Goal: Information Seeking & Learning: Learn about a topic

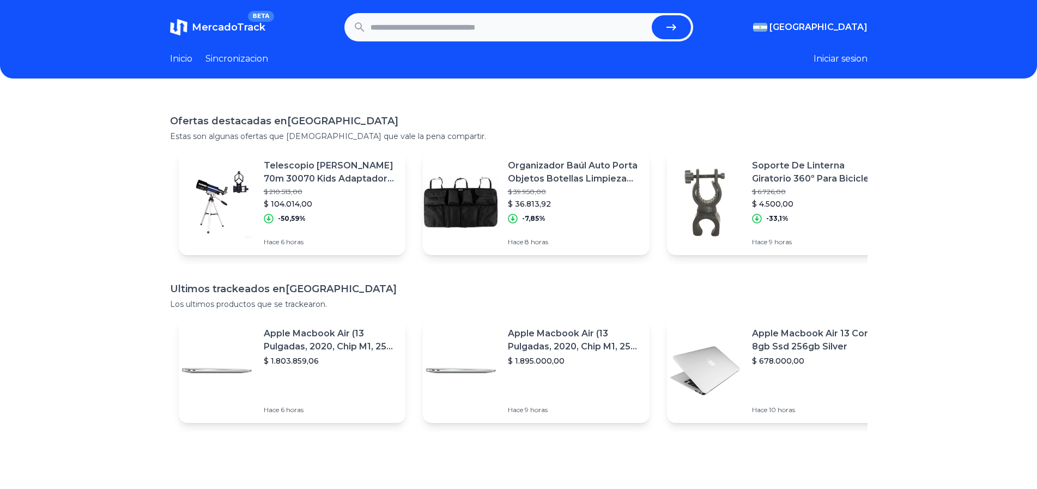
click at [398, 39] on form at bounding box center [518, 27] width 349 height 28
click at [401, 34] on input "text" at bounding box center [508, 27] width 277 height 24
type input "**********"
click at [652, 15] on button "submit" at bounding box center [671, 27] width 39 height 24
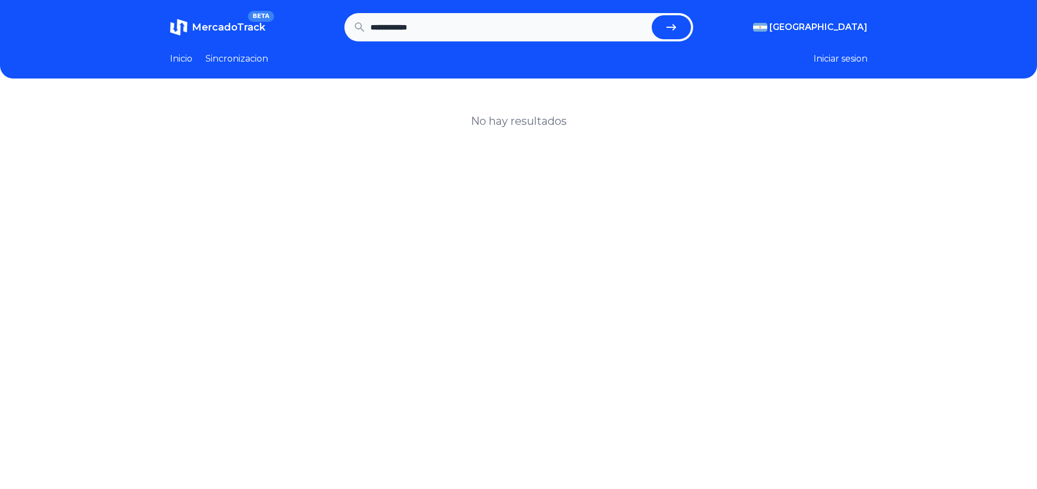
click at [448, 32] on input "**********" at bounding box center [508, 27] width 277 height 24
type input "**********"
click at [652, 15] on button "submit" at bounding box center [671, 27] width 39 height 24
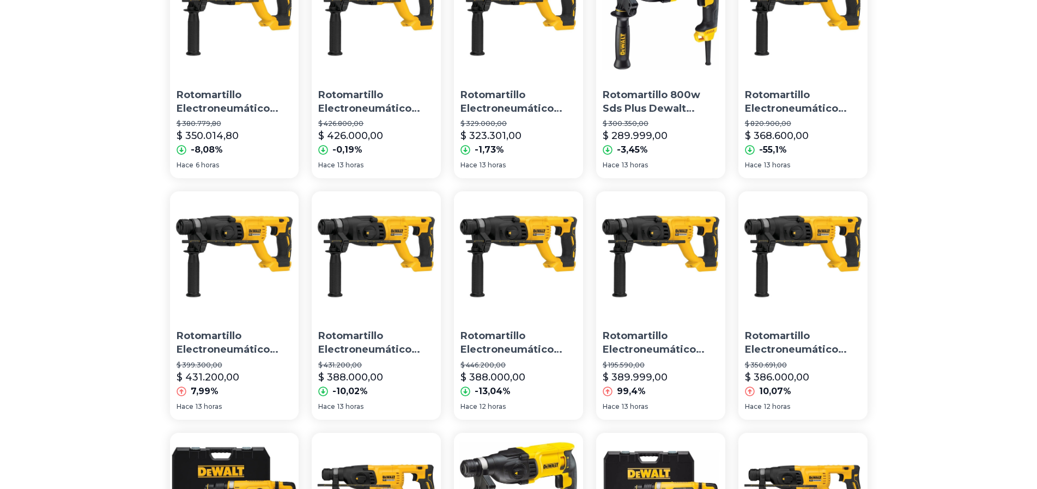
scroll to position [163, 0]
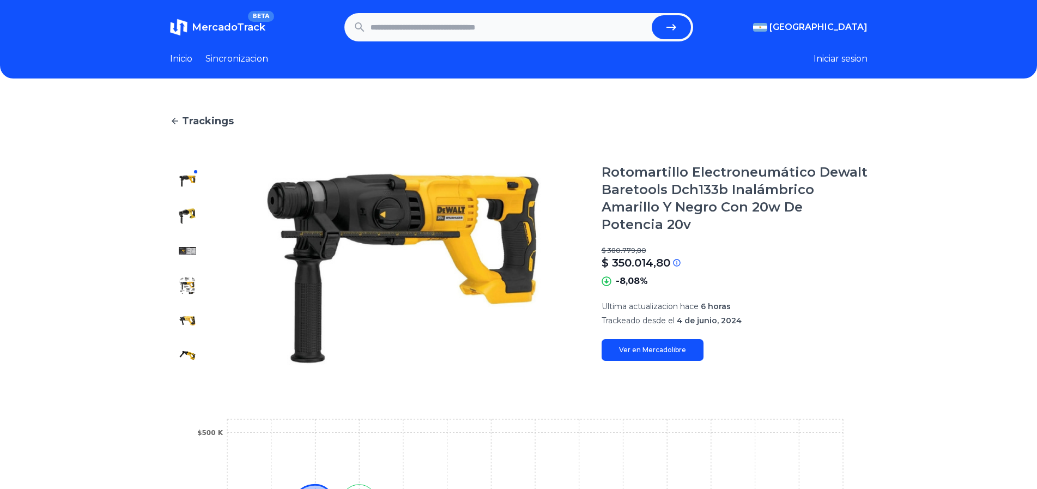
click at [196, 212] on img at bounding box center [187, 215] width 17 height 17
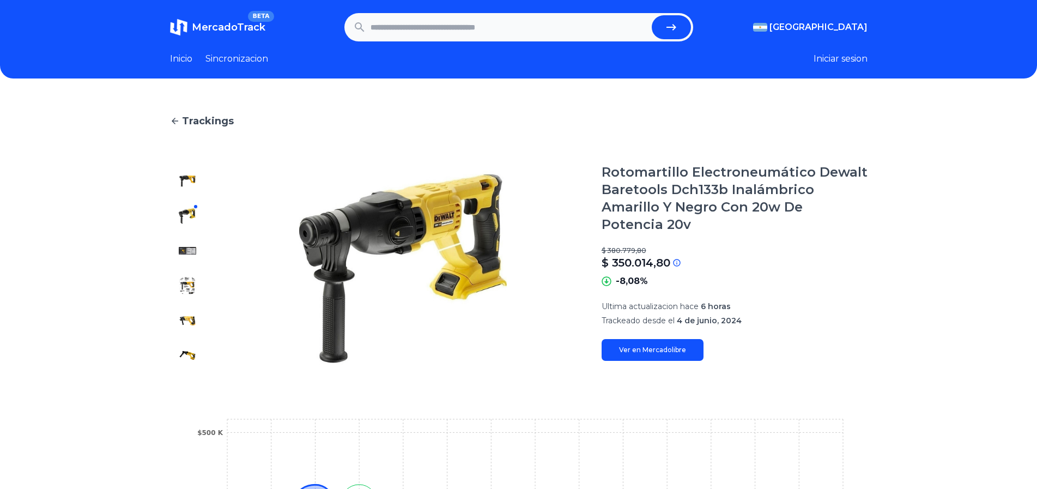
click at [189, 251] on img at bounding box center [187, 250] width 17 height 17
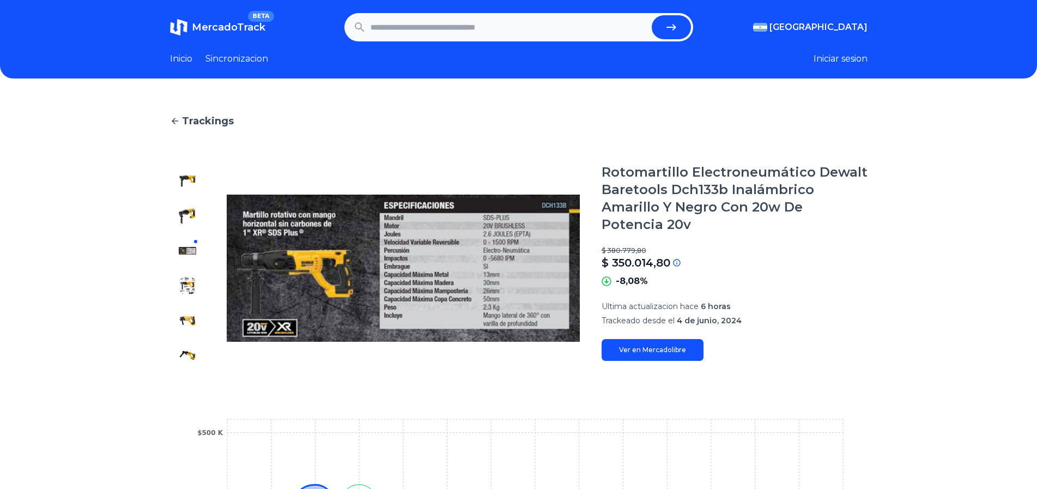
click at [192, 275] on div at bounding box center [187, 267] width 35 height 209
click at [200, 303] on div at bounding box center [187, 267] width 35 height 209
click at [198, 299] on div at bounding box center [187, 267] width 35 height 209
click at [194, 290] on img at bounding box center [187, 285] width 17 height 17
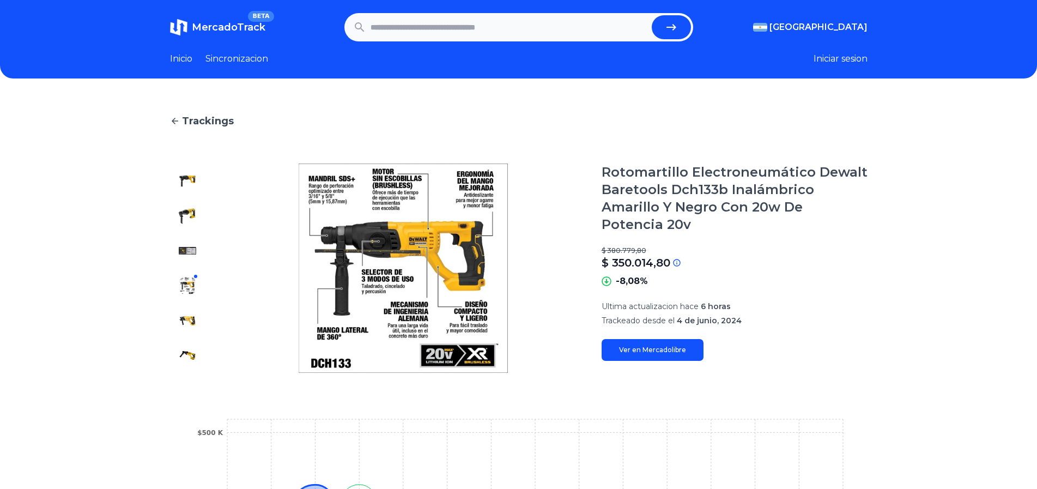
click at [179, 312] on div at bounding box center [187, 267] width 35 height 209
click at [185, 319] on img at bounding box center [187, 320] width 17 height 17
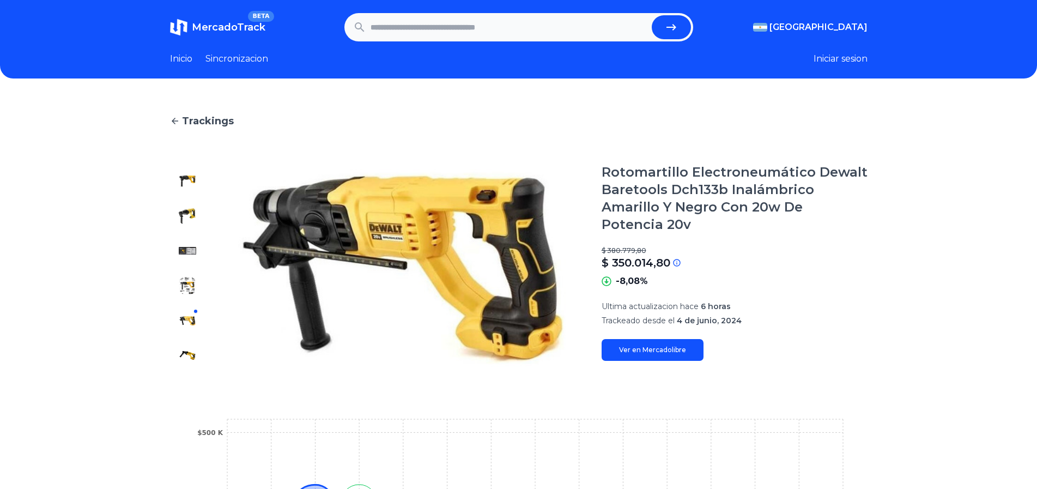
click at [194, 357] on img at bounding box center [187, 354] width 17 height 17
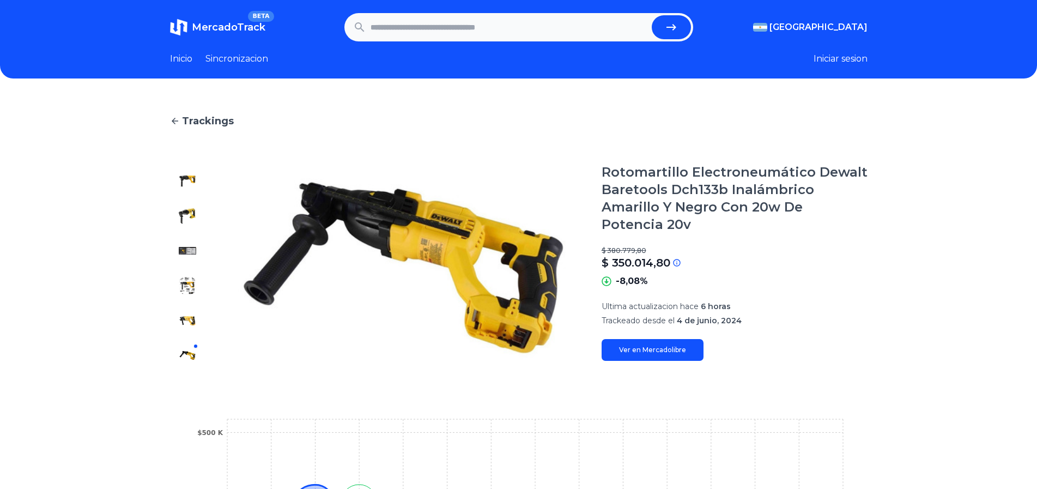
click at [189, 183] on img at bounding box center [187, 180] width 17 height 17
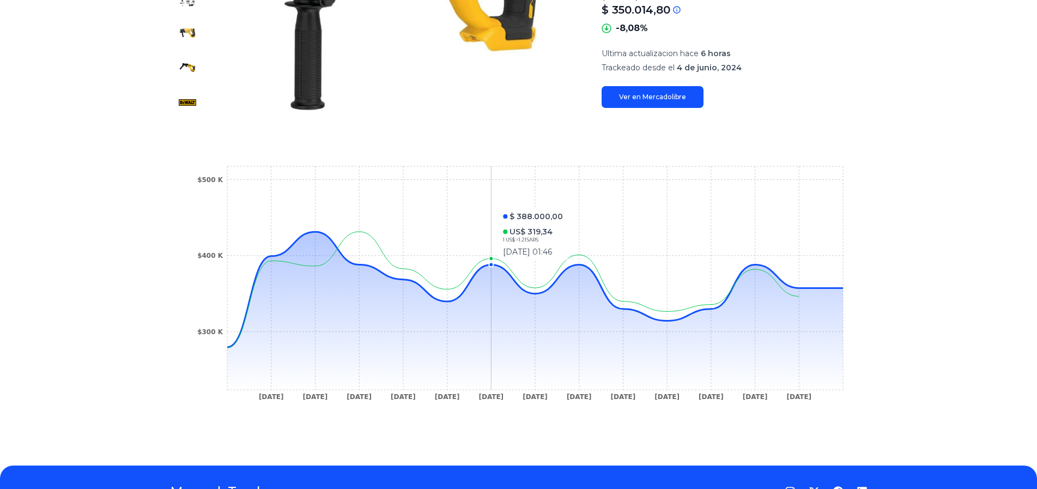
scroll to position [218, 0]
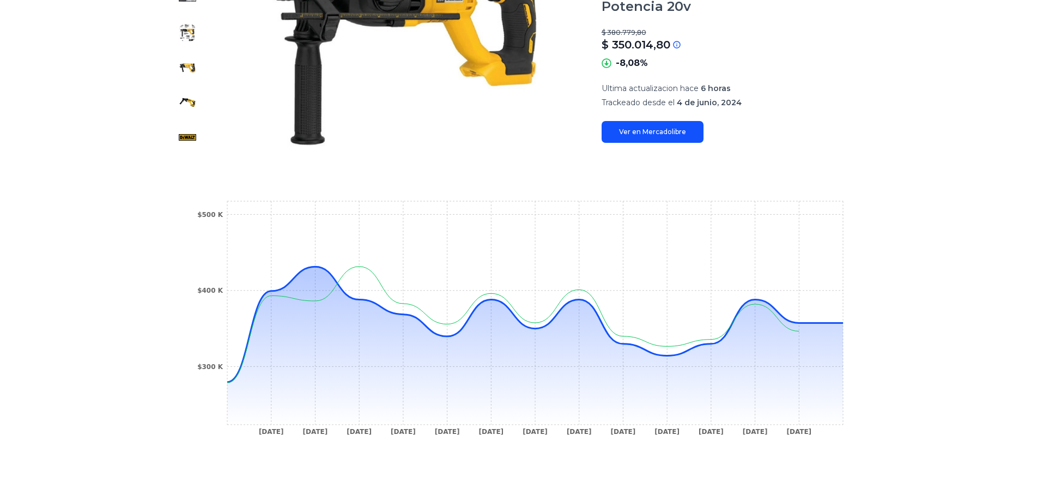
click at [638, 134] on link "Ver en Mercadolibre" at bounding box center [652, 132] width 102 height 22
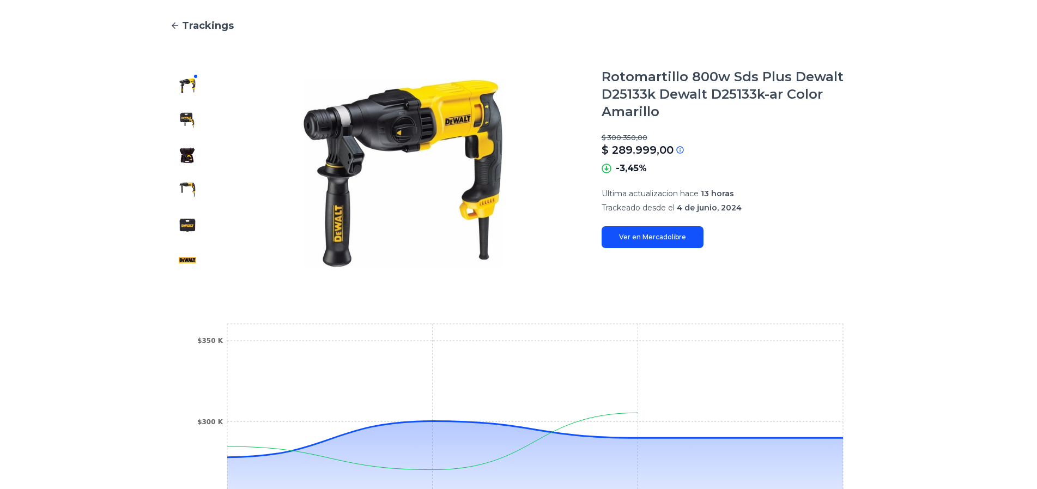
scroll to position [94, 0]
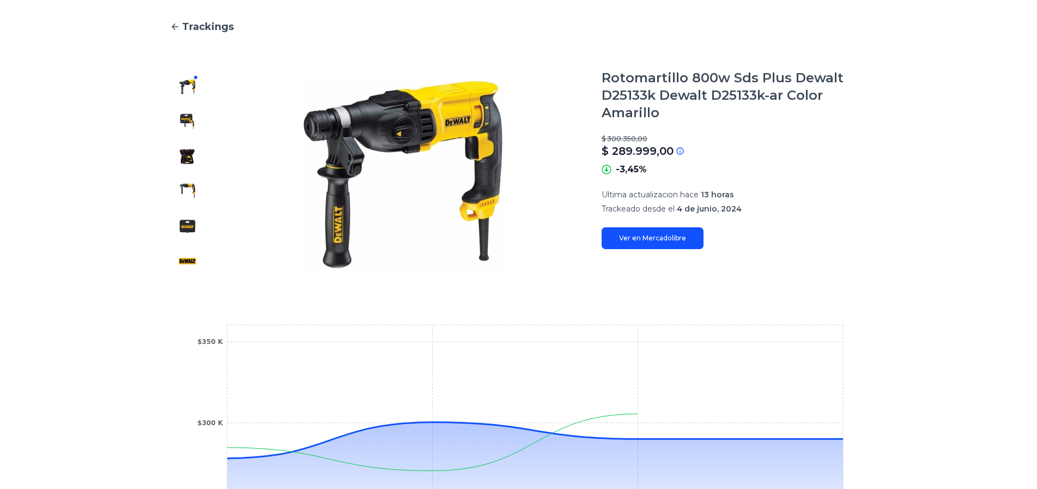
click at [647, 245] on link "Ver en Mercadolibre" at bounding box center [652, 238] width 102 height 22
